Goal: Check status: Check status

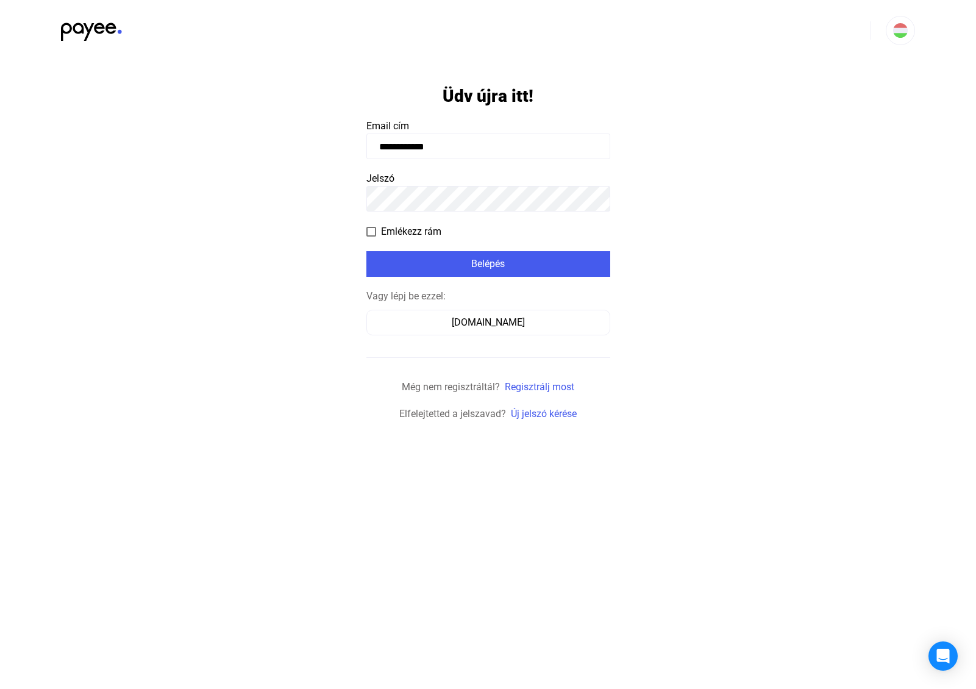
type input "**********"
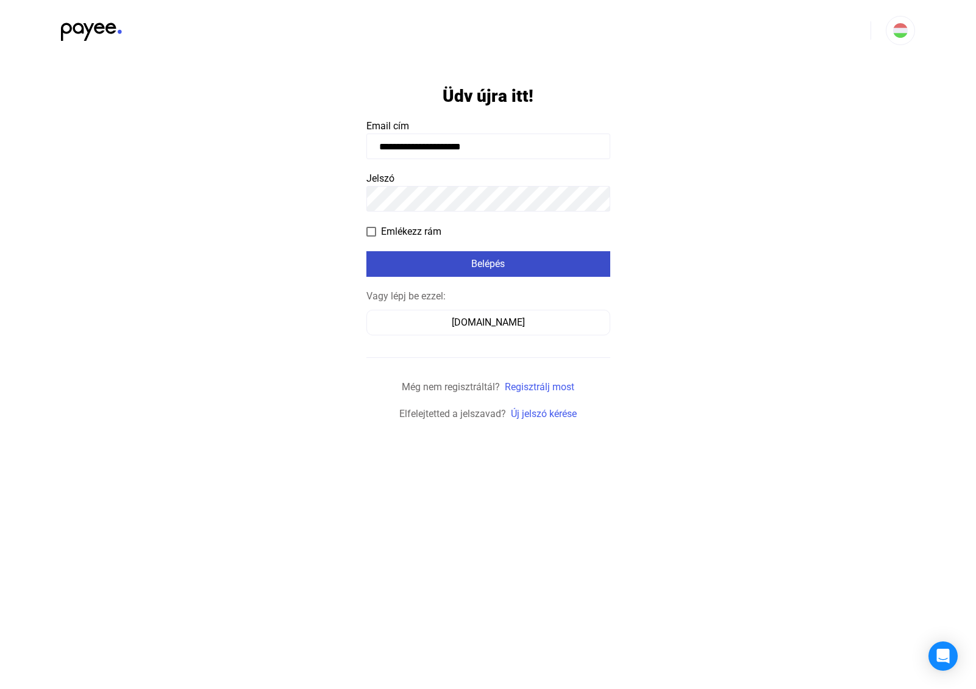
click at [550, 264] on div "Belépés" at bounding box center [488, 264] width 237 height 15
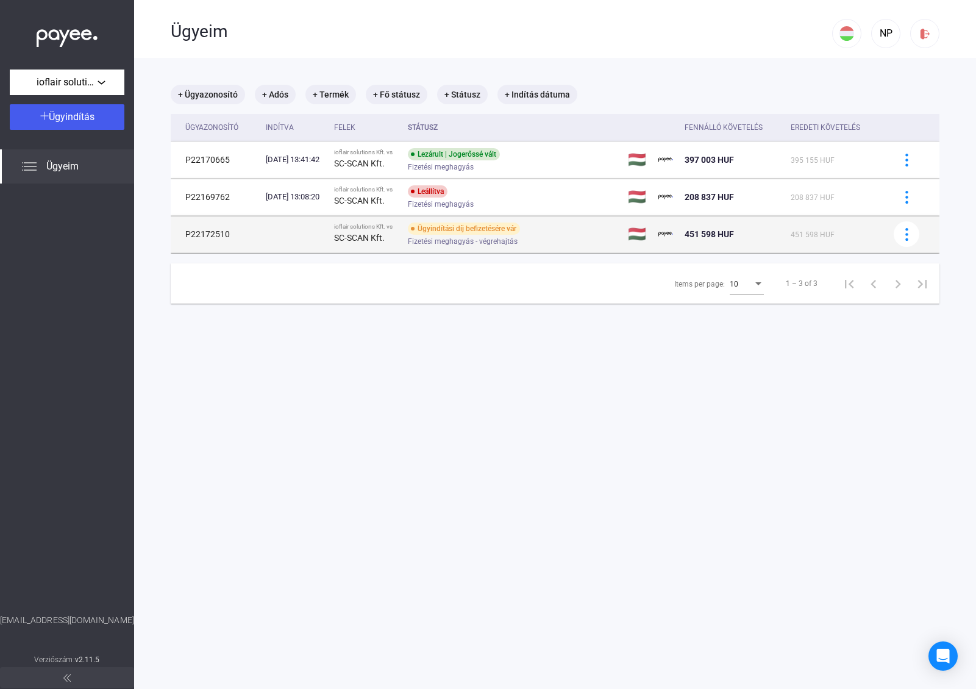
click at [222, 237] on td "P22172510" at bounding box center [216, 234] width 90 height 37
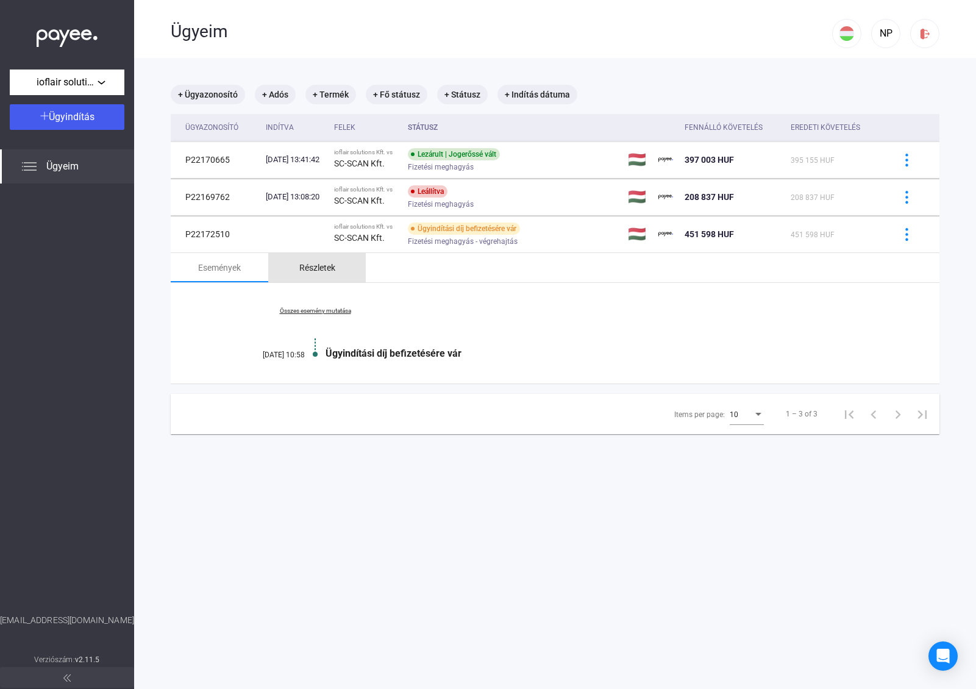
click at [309, 278] on div "Részletek" at bounding box center [317, 267] width 98 height 29
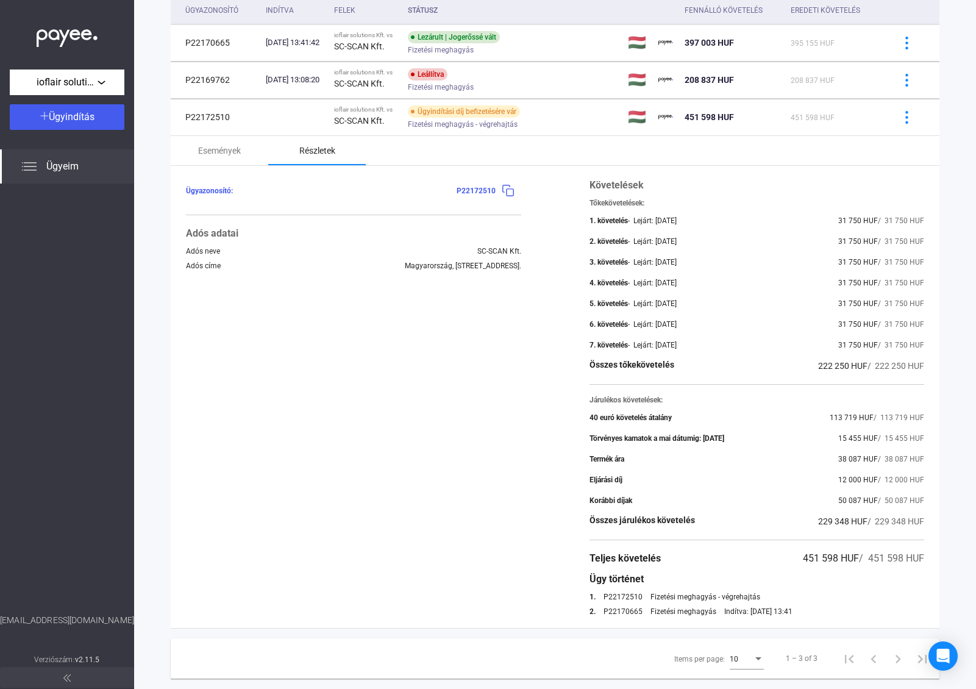
scroll to position [143, 0]
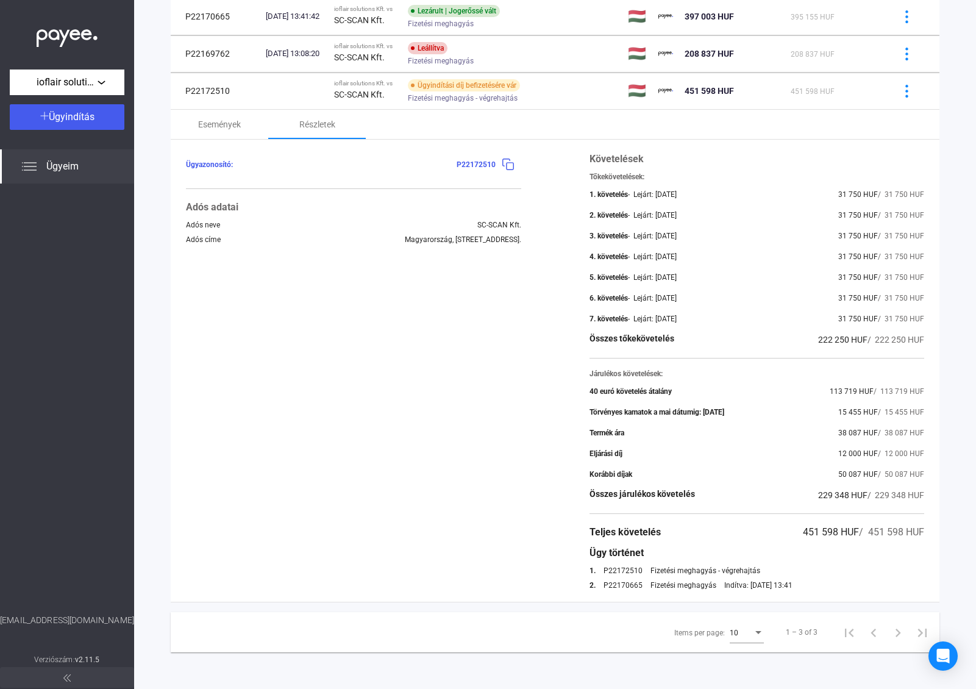
click at [657, 291] on div "6. követelés - Lejárt: [DATE] 31 750 HUF / 31 750 HUF" at bounding box center [757, 298] width 335 height 15
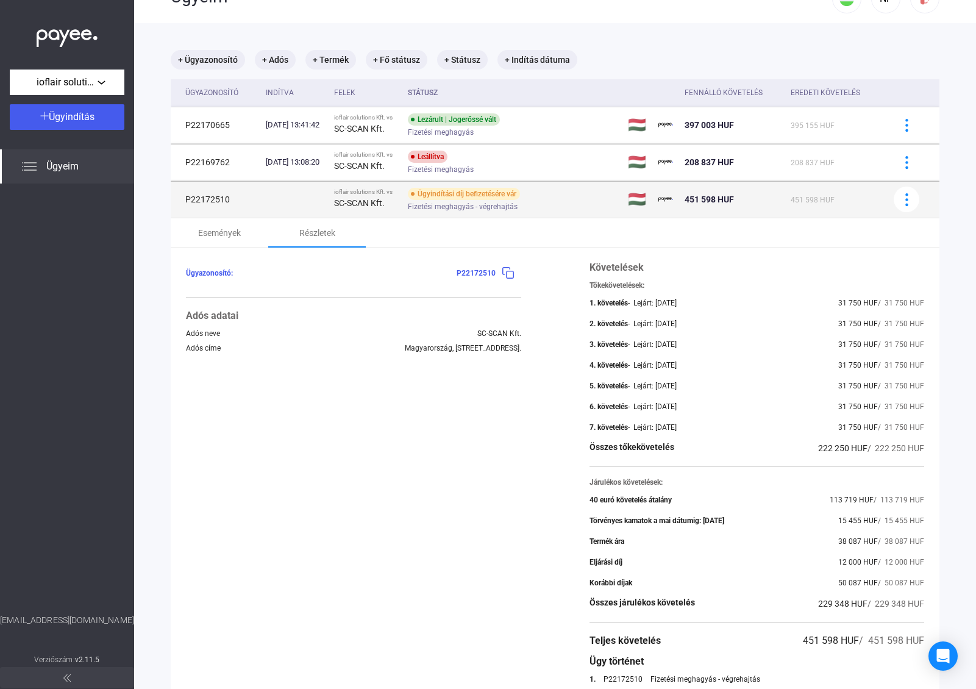
scroll to position [34, 0]
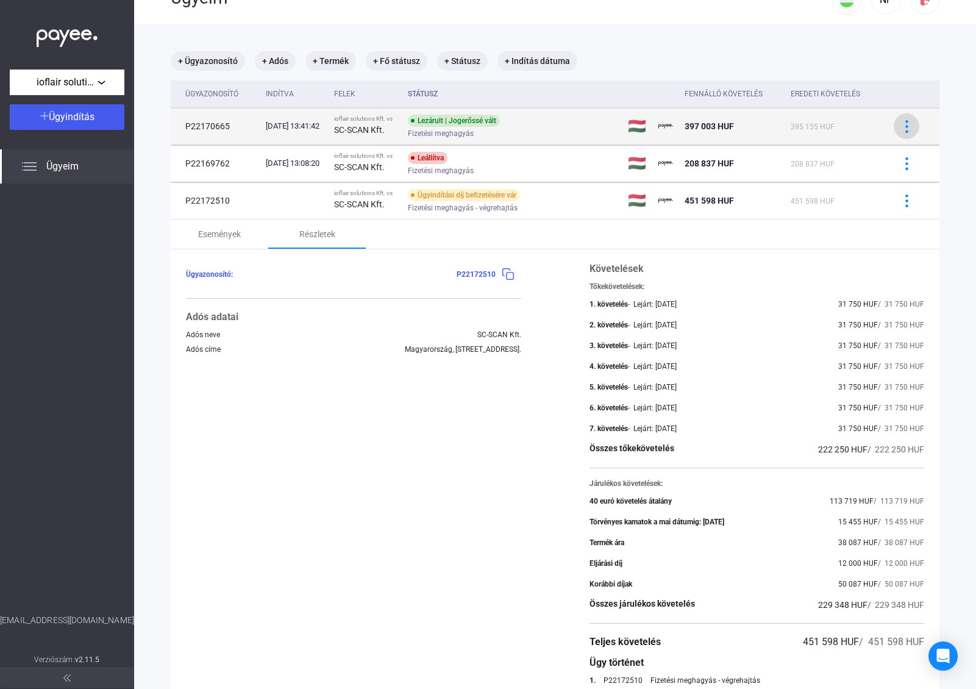
click at [901, 126] on img at bounding box center [907, 126] width 13 height 13
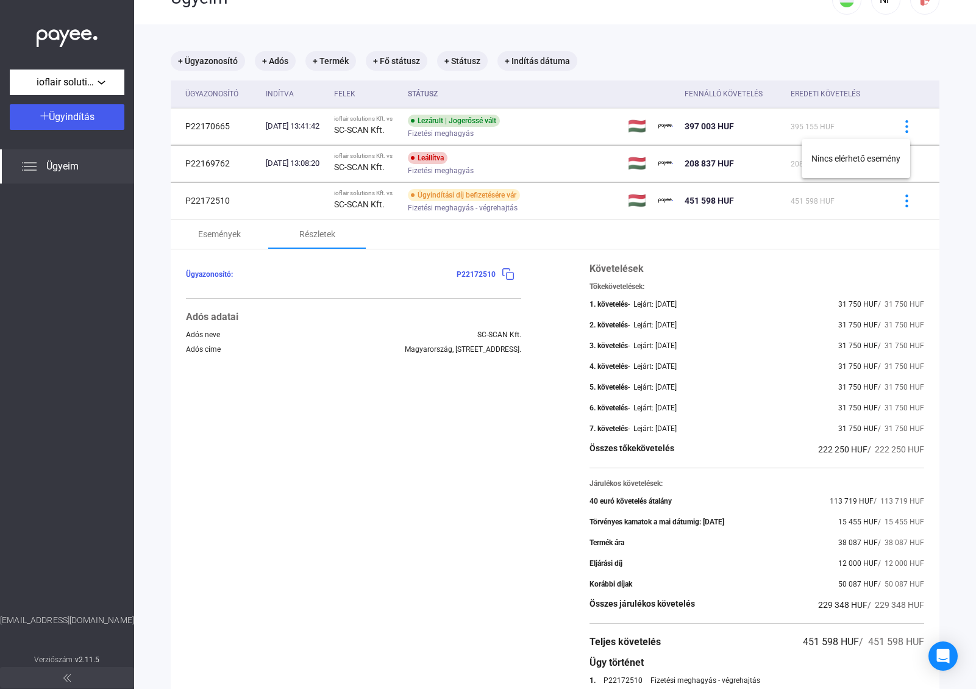
click at [229, 231] on div at bounding box center [488, 344] width 976 height 689
click at [224, 233] on div "Események" at bounding box center [219, 234] width 43 height 15
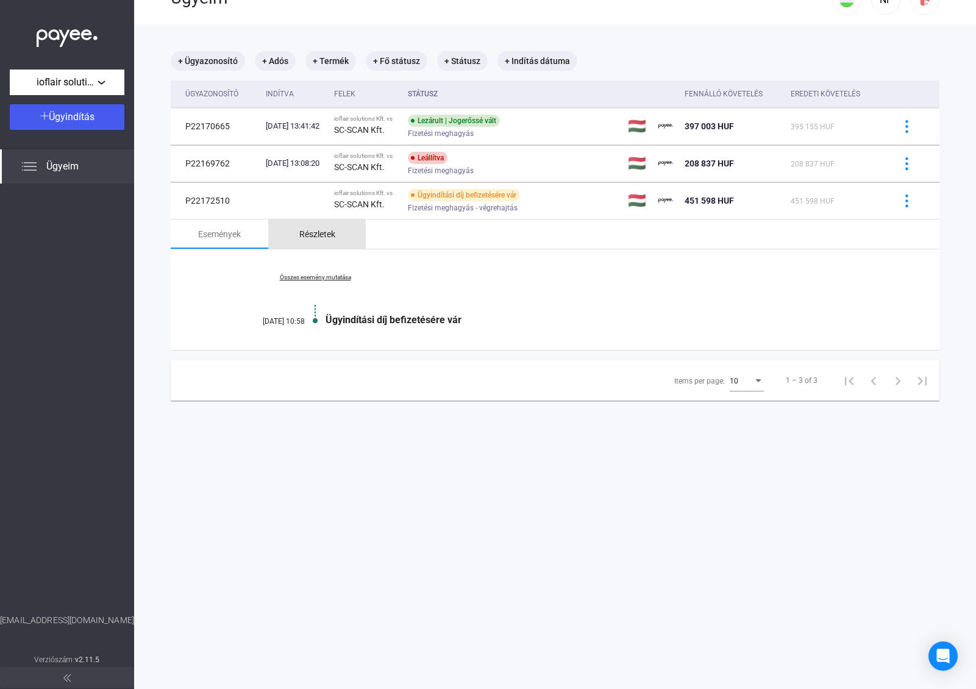
click at [298, 234] on div "Részletek" at bounding box center [317, 234] width 98 height 29
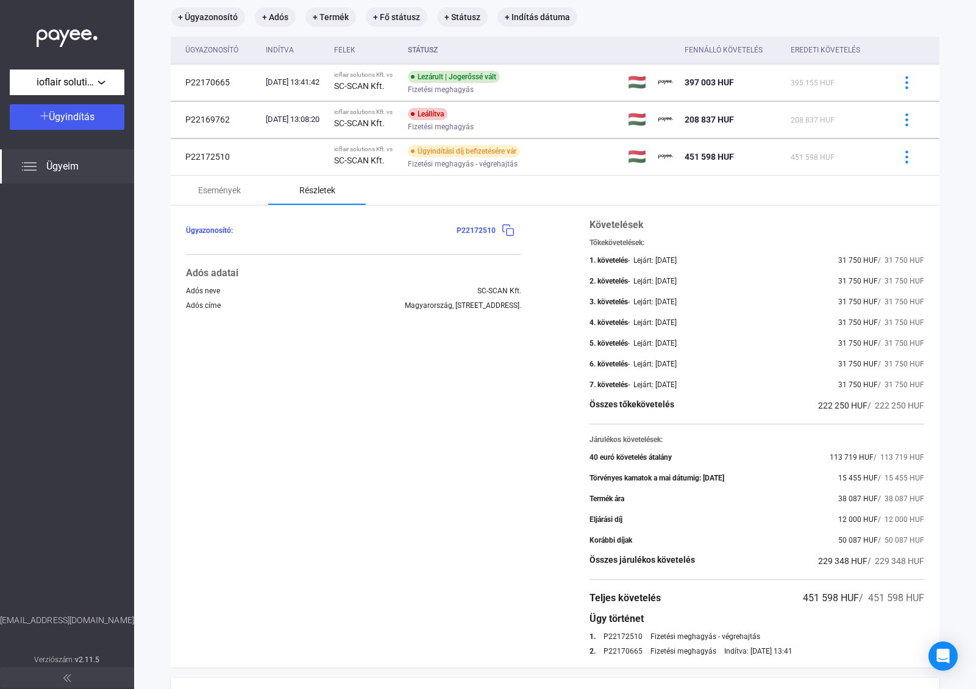
scroll to position [143, 0]
